Goal: Transaction & Acquisition: Book appointment/travel/reservation

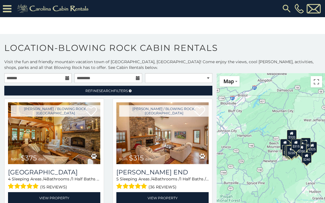
click at [285, 9] on img at bounding box center [286, 8] width 10 height 10
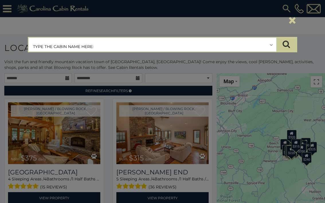
click at [271, 45] on input "text" at bounding box center [152, 45] width 247 height 14
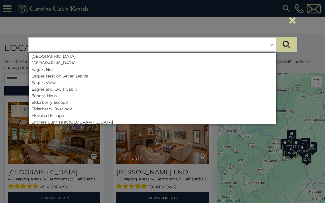
scroll to position [843, 0]
click at [67, 133] on li "Evergreen Cottage" at bounding box center [152, 135] width 247 height 5
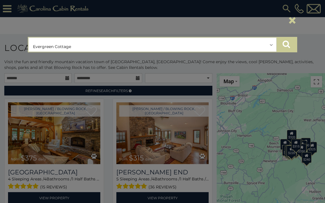
click at [286, 45] on icon "submit" at bounding box center [285, 44] width 7 height 8
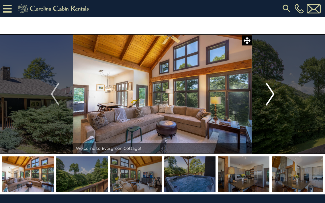
click at [272, 95] on img "Next" at bounding box center [269, 94] width 9 height 23
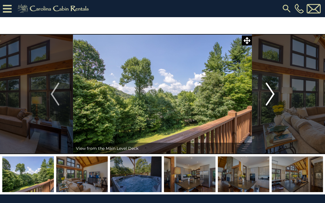
click at [271, 95] on img "Next" at bounding box center [269, 94] width 9 height 23
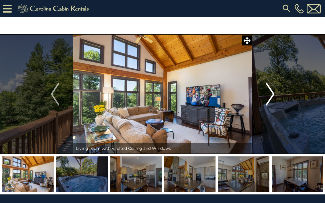
click at [270, 93] on img "Next" at bounding box center [269, 94] width 9 height 23
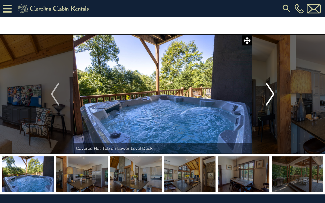
click at [271, 93] on img "Next" at bounding box center [269, 94] width 9 height 23
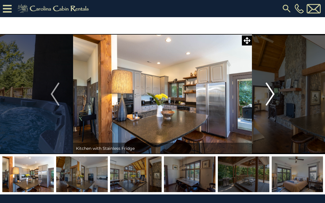
click at [271, 94] on img "Next" at bounding box center [269, 94] width 9 height 23
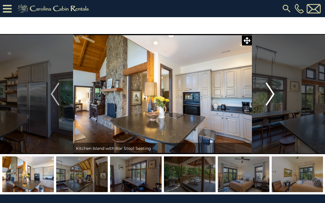
click at [271, 94] on img "Next" at bounding box center [269, 94] width 9 height 23
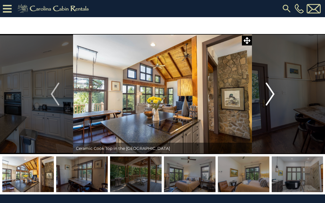
click at [271, 95] on img "Next" at bounding box center [269, 94] width 9 height 23
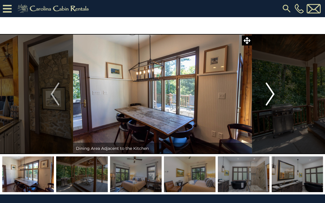
click at [271, 95] on img "Next" at bounding box center [269, 94] width 9 height 23
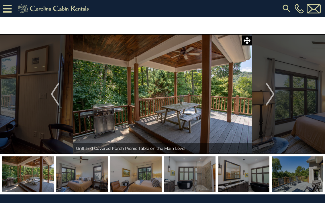
click at [106, 110] on img at bounding box center [162, 94] width 179 height 120
click at [272, 93] on img "Next" at bounding box center [269, 94] width 9 height 23
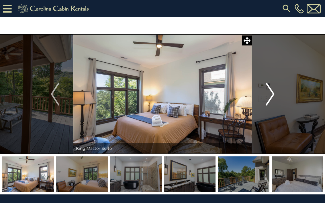
click at [272, 95] on img "Next" at bounding box center [269, 94] width 9 height 23
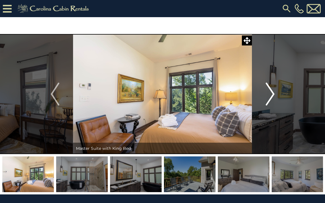
click at [272, 95] on img "Next" at bounding box center [269, 94] width 9 height 23
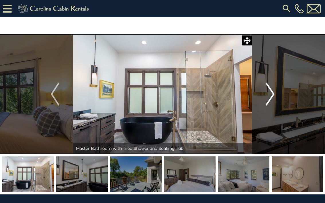
click at [272, 94] on img "Next" at bounding box center [269, 94] width 9 height 23
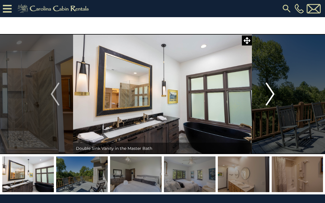
click at [272, 94] on img "Next" at bounding box center [269, 94] width 9 height 23
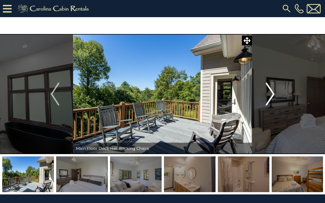
click at [272, 94] on img "Next" at bounding box center [269, 94] width 9 height 23
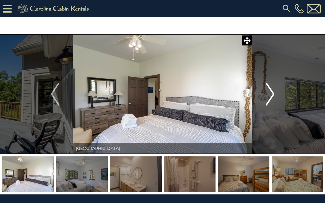
click at [272, 94] on img "Next" at bounding box center [269, 94] width 9 height 23
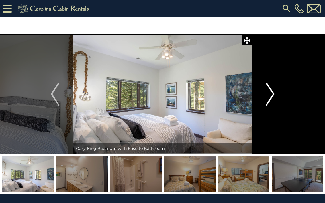
click at [272, 94] on img "Next" at bounding box center [269, 94] width 9 height 23
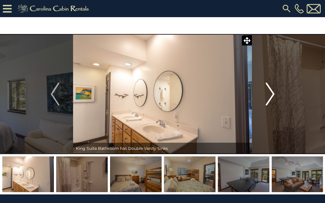
click at [272, 94] on img "Next" at bounding box center [269, 94] width 9 height 23
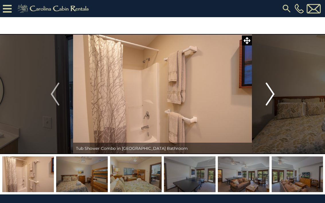
click at [272, 94] on img "Next" at bounding box center [269, 94] width 9 height 23
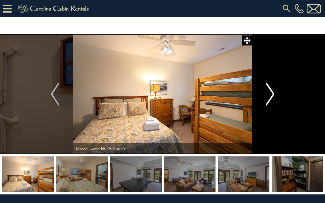
click at [272, 94] on img "Next" at bounding box center [269, 94] width 9 height 23
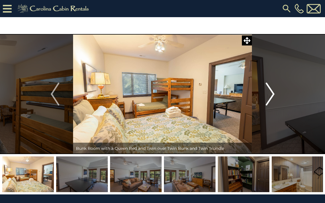
click at [272, 94] on img "Next" at bounding box center [269, 94] width 9 height 23
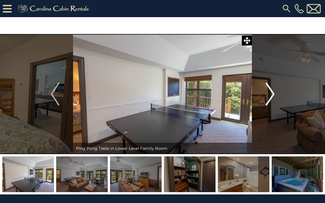
click at [272, 94] on img "Next" at bounding box center [269, 94] width 9 height 23
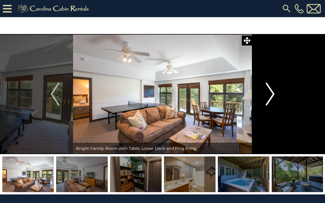
click at [272, 94] on img "Next" at bounding box center [269, 94] width 9 height 23
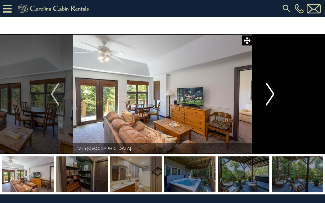
click at [272, 94] on img "Next" at bounding box center [269, 94] width 9 height 23
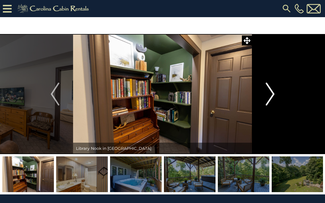
click at [273, 94] on img "Next" at bounding box center [269, 94] width 9 height 23
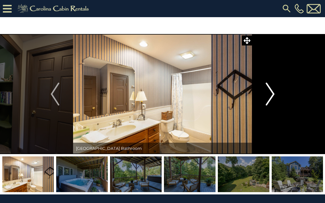
click at [273, 94] on img "Next" at bounding box center [269, 94] width 9 height 23
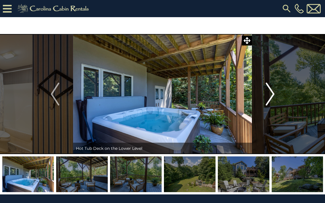
click at [271, 94] on img "Next" at bounding box center [269, 94] width 9 height 23
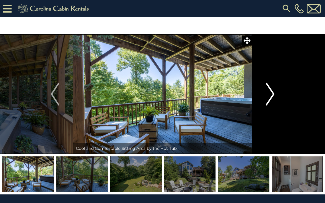
click at [271, 94] on img "Next" at bounding box center [269, 94] width 9 height 23
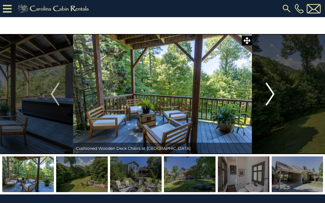
click at [271, 94] on img "Next" at bounding box center [269, 94] width 9 height 23
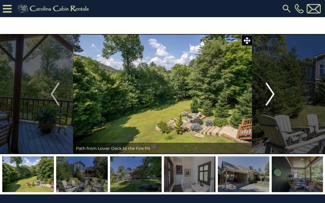
click at [270, 95] on img "Next" at bounding box center [269, 94] width 9 height 23
